Goal: Check status: Check status

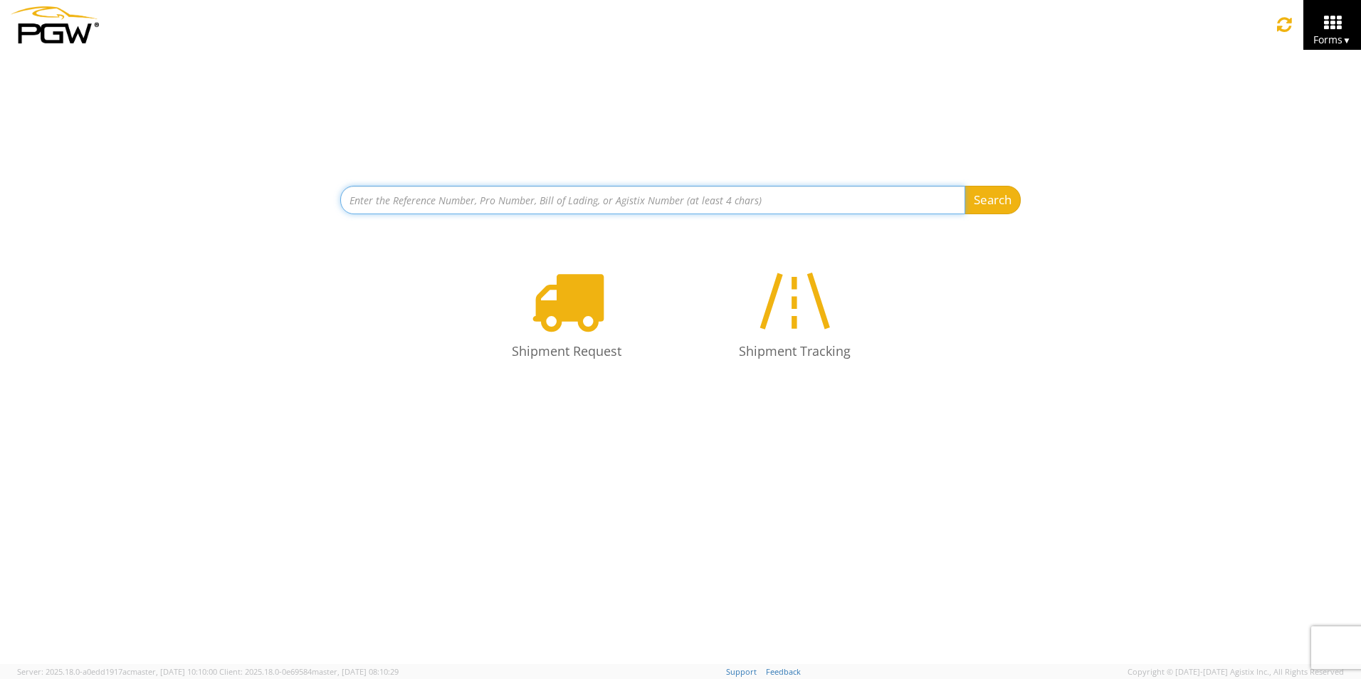
click at [746, 199] on input at bounding box center [652, 200] width 625 height 28
click at [629, 204] on input at bounding box center [652, 200] width 625 height 28
type input "667731"
click at [965, 186] on button "Search" at bounding box center [993, 200] width 56 height 28
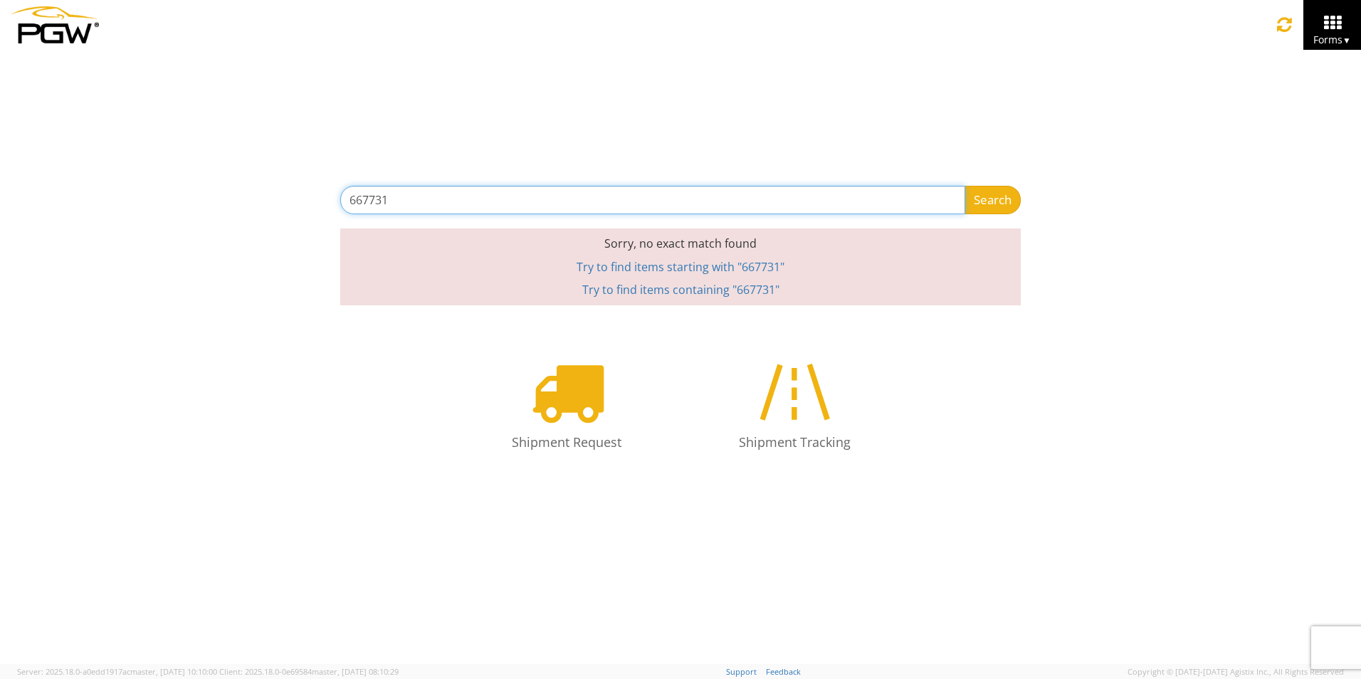
click at [450, 201] on input "667731" at bounding box center [652, 200] width 625 height 28
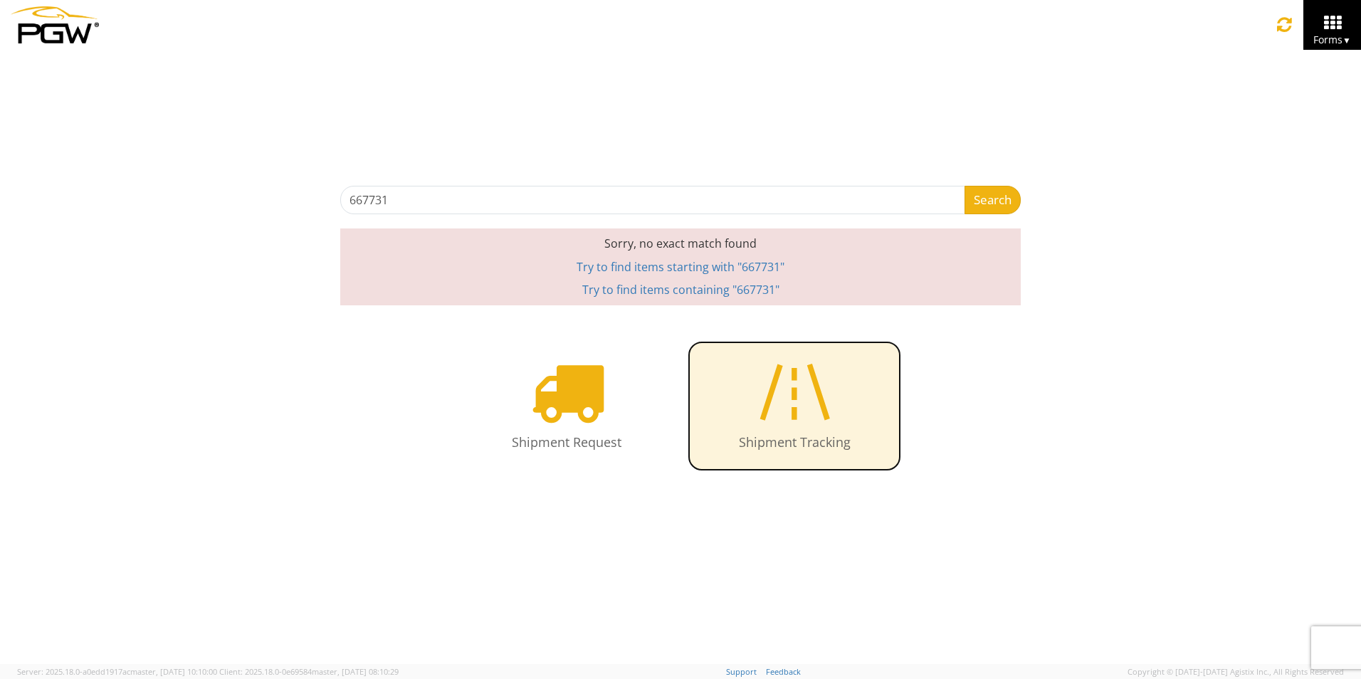
click at [794, 415] on icon at bounding box center [794, 391] width 83 height 73
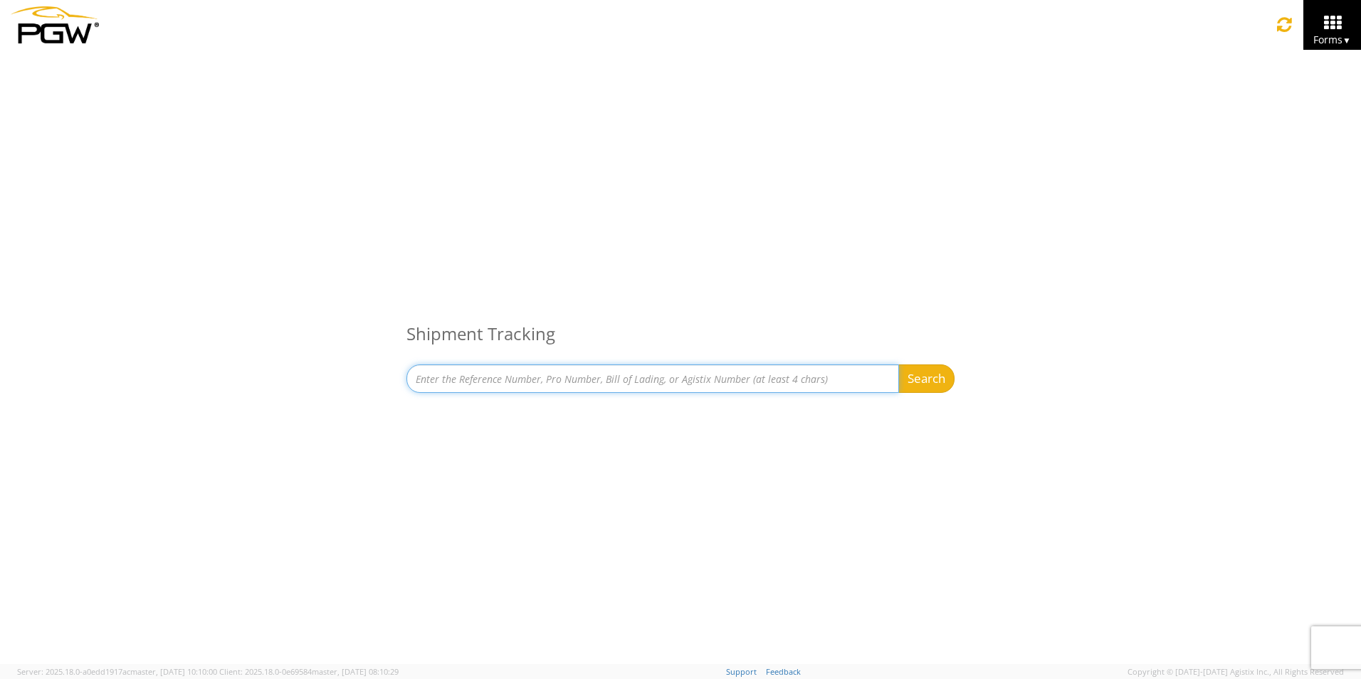
click at [710, 375] on input at bounding box center [652, 378] width 493 height 28
click at [898, 364] on button "Search" at bounding box center [926, 378] width 56 height 28
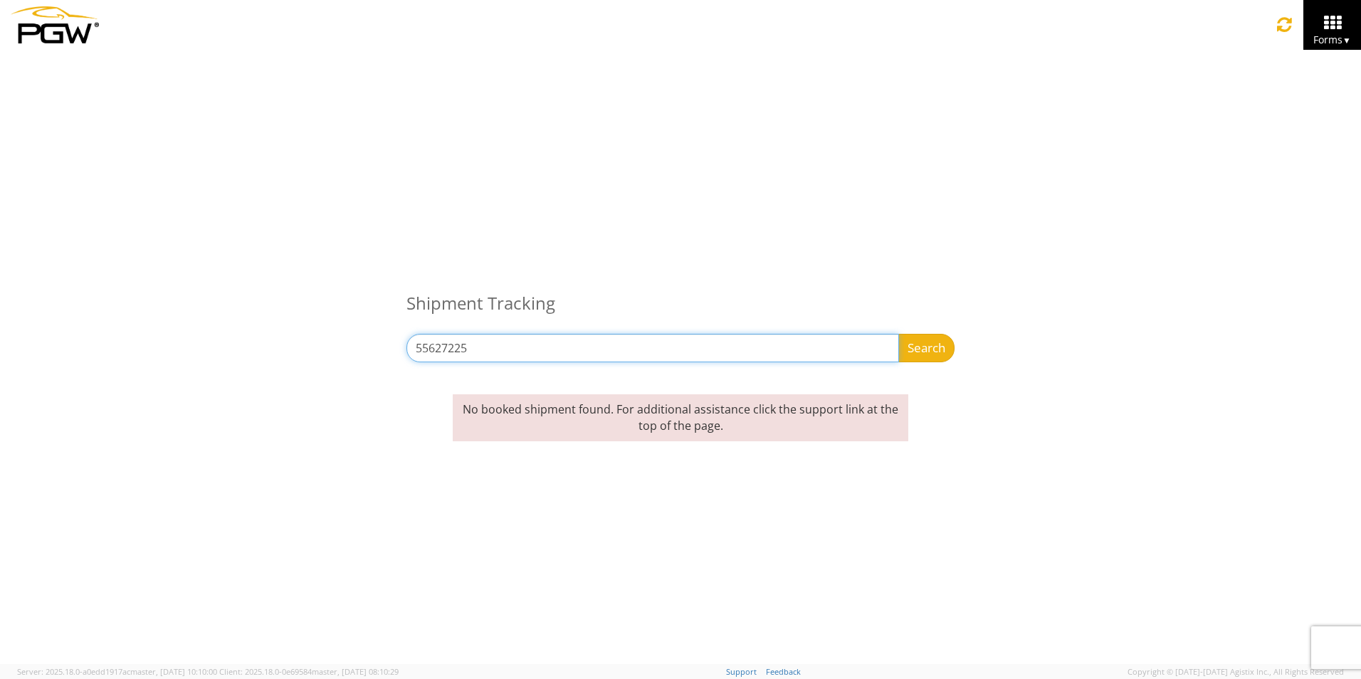
click at [498, 346] on input "55627225" at bounding box center [652, 348] width 493 height 28
type input "64083959"
click at [898, 334] on button "Search" at bounding box center [926, 348] width 56 height 28
